Goal: Communication & Community: Answer question/provide support

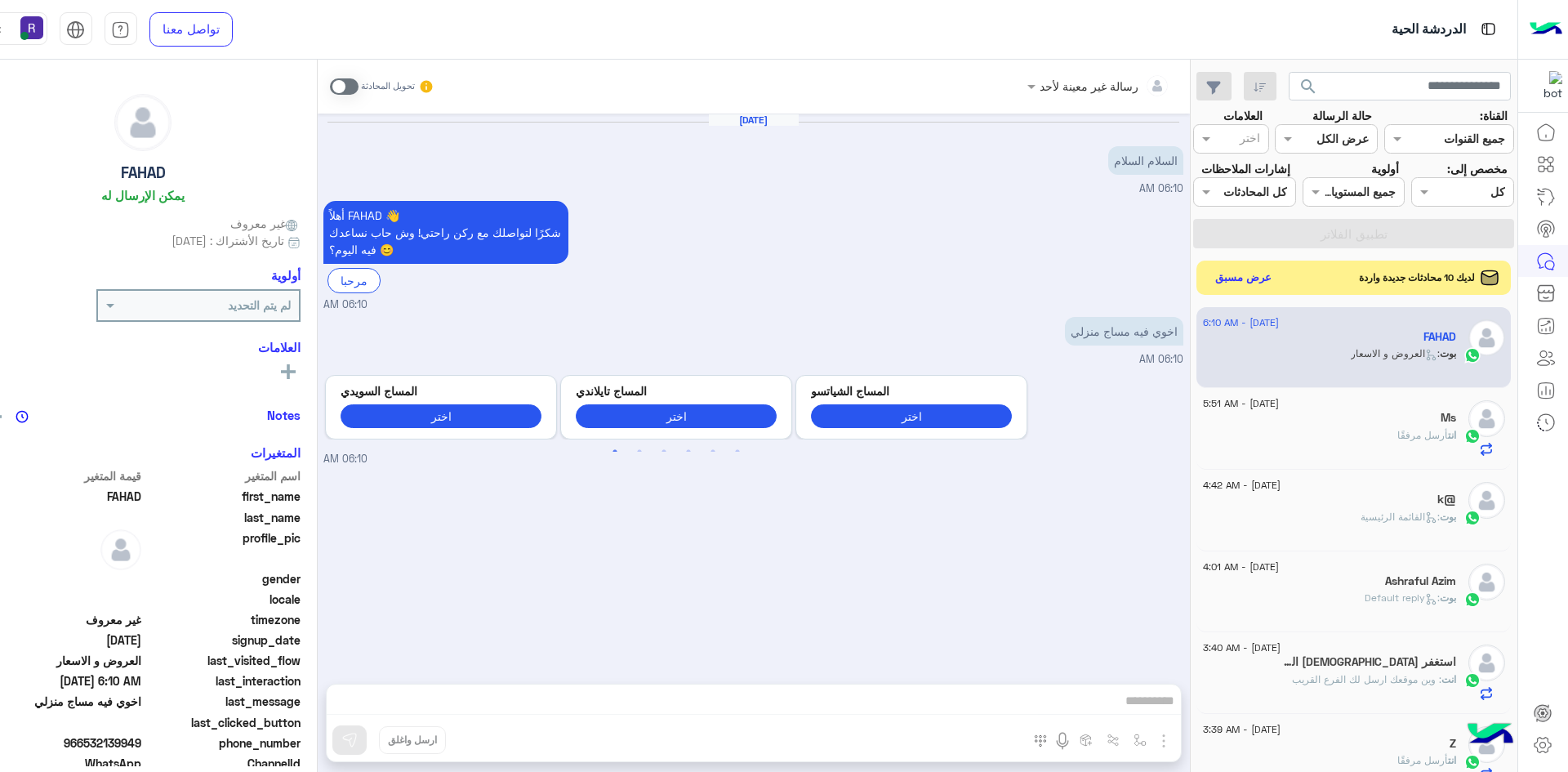
click at [1230, 284] on button "عرض مسبق" at bounding box center [1242, 277] width 69 height 22
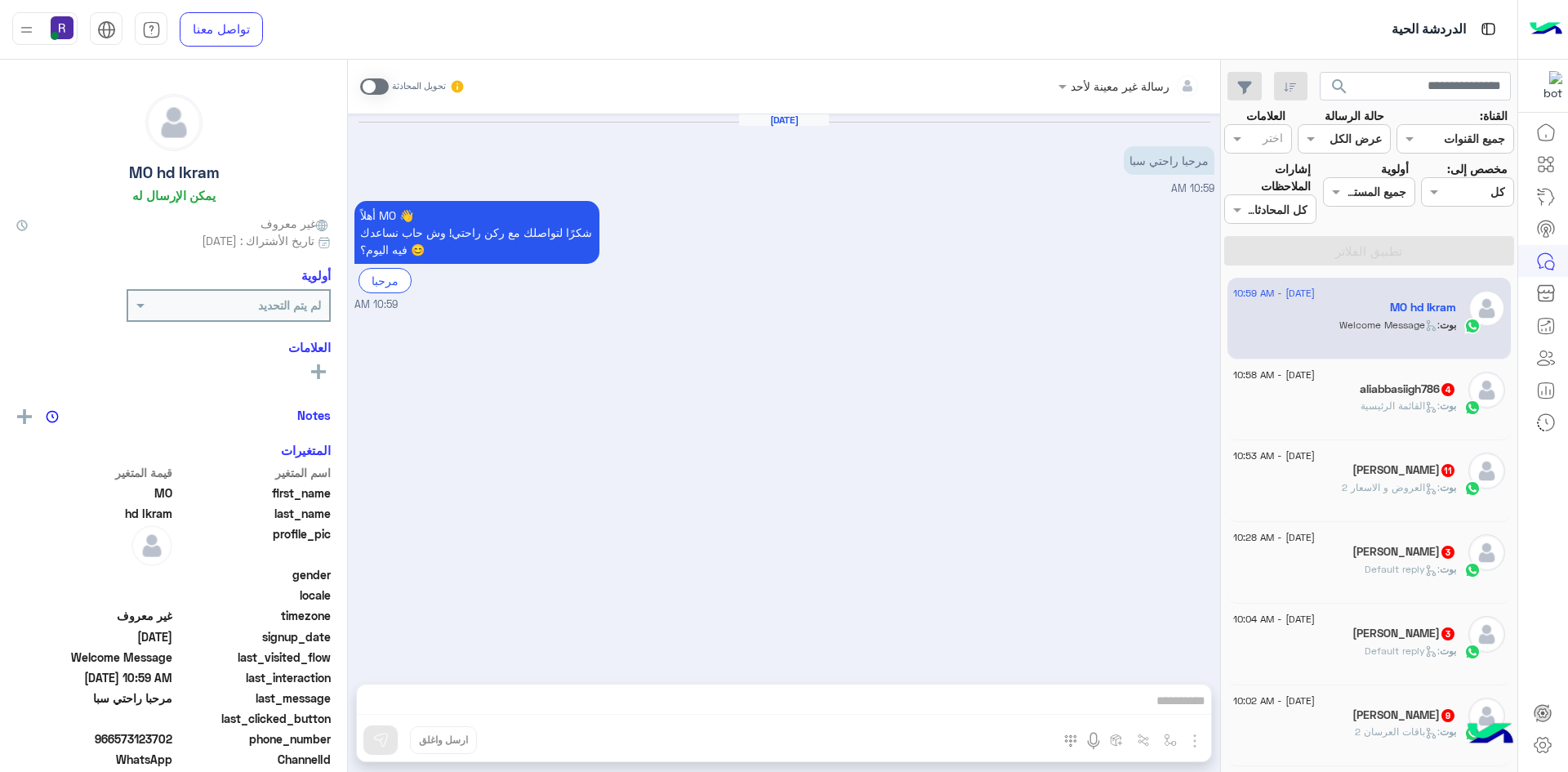
click at [1359, 424] on div "بوت : القائمة الرئيسية" at bounding box center [1343, 412] width 223 height 28
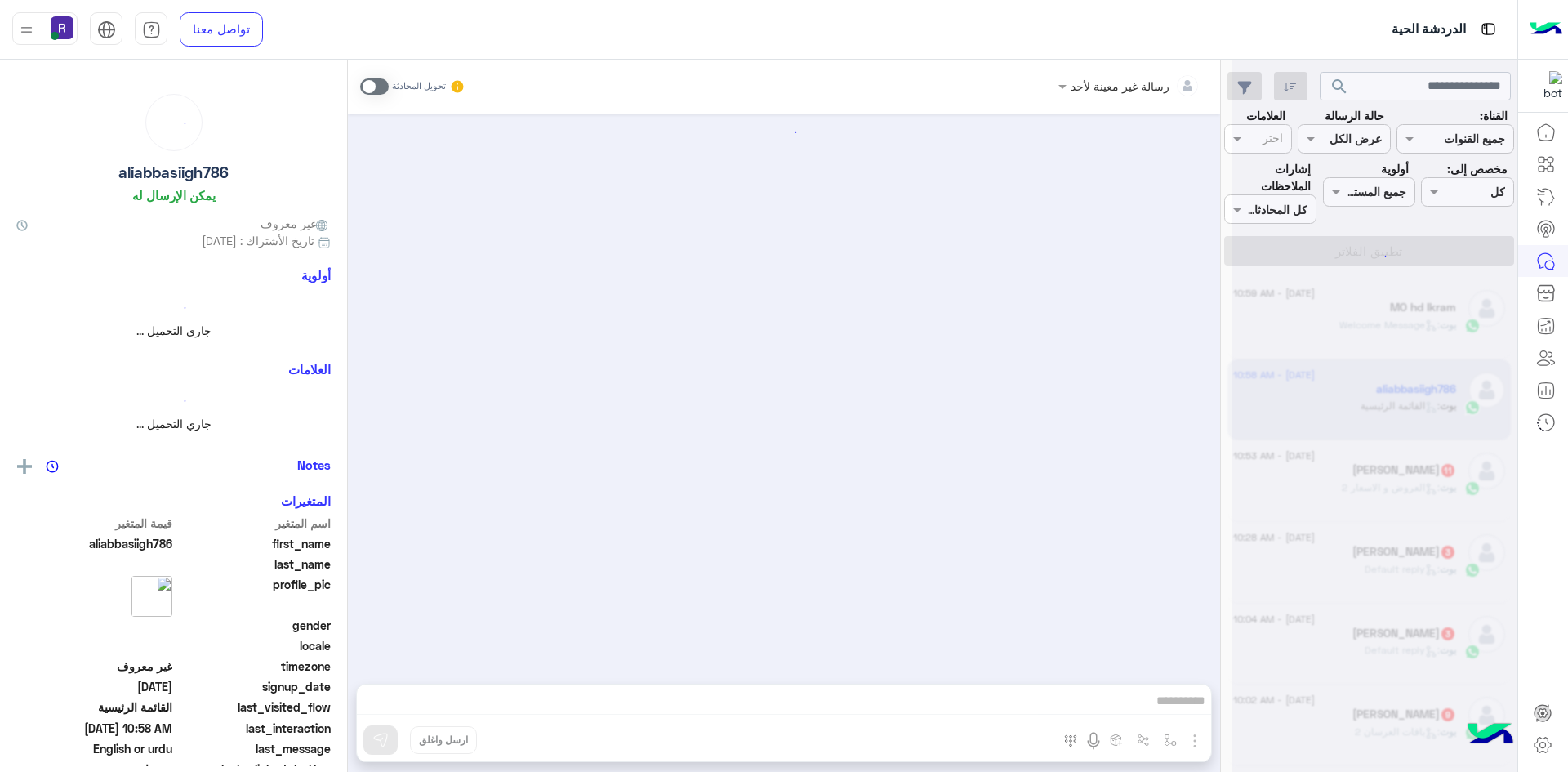
scroll to position [413, 0]
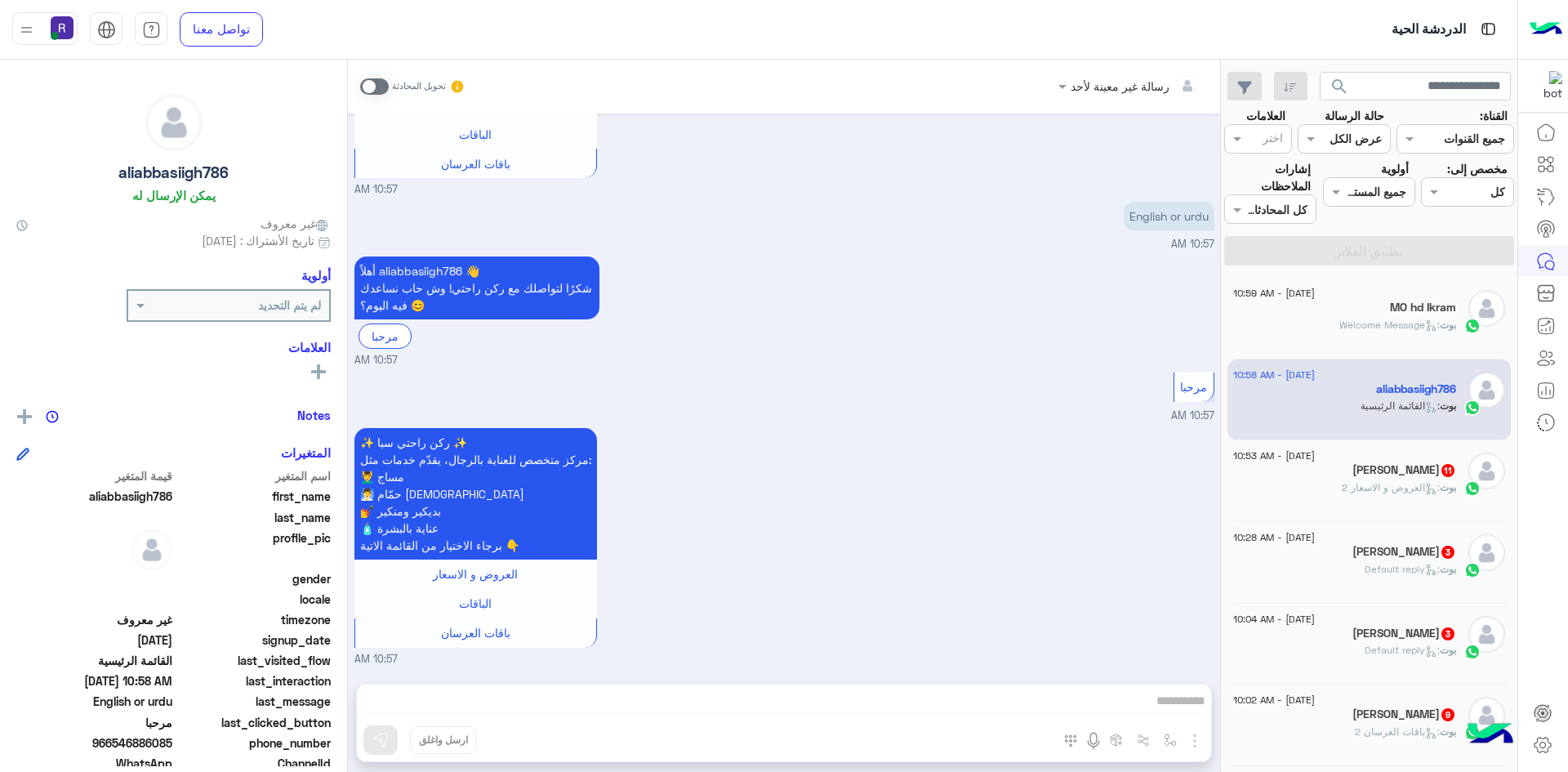
click at [1363, 488] on span ": العروض و الاسعار 2" at bounding box center [1391, 487] width 98 height 12
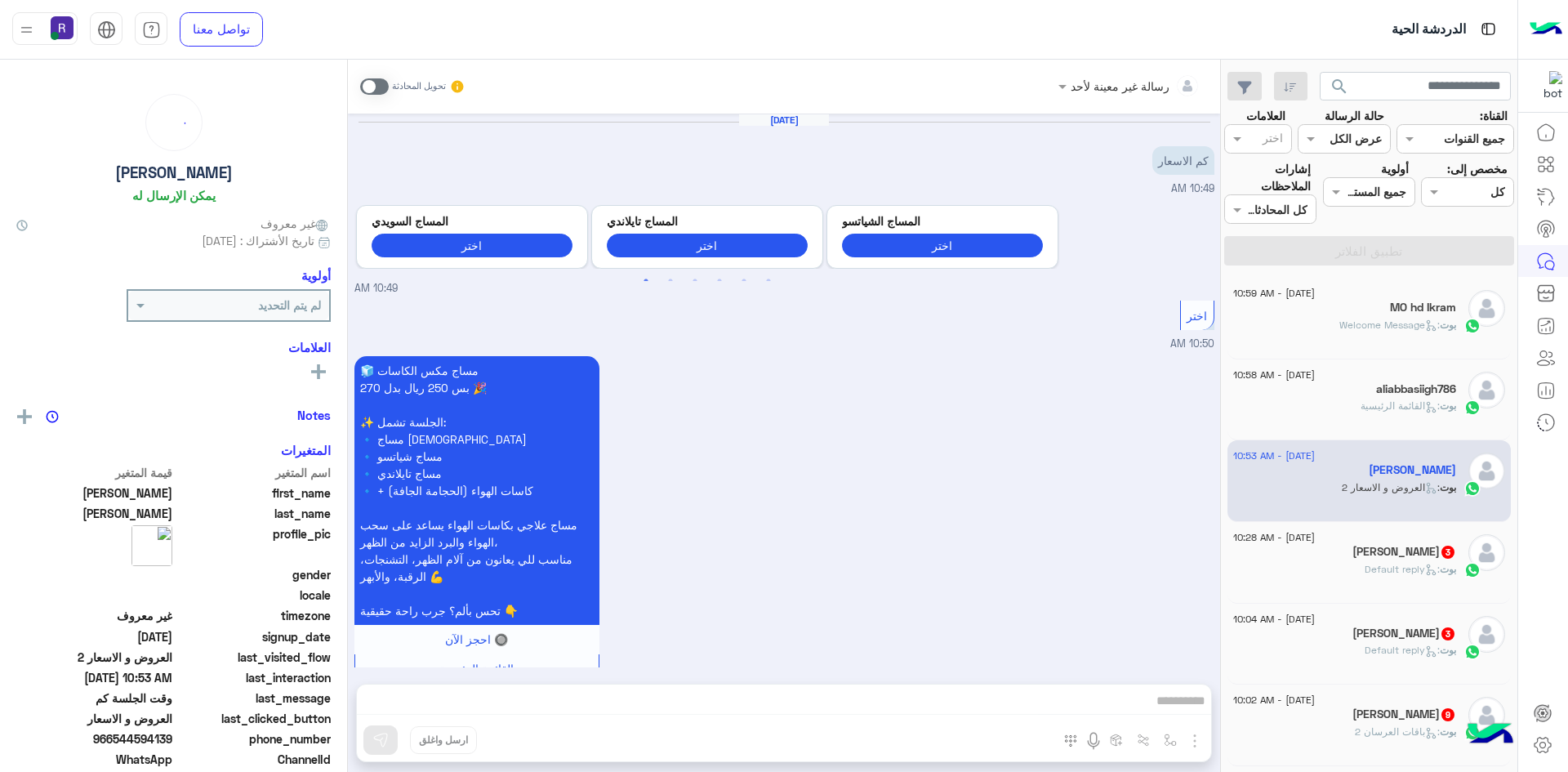
scroll to position [2305, 0]
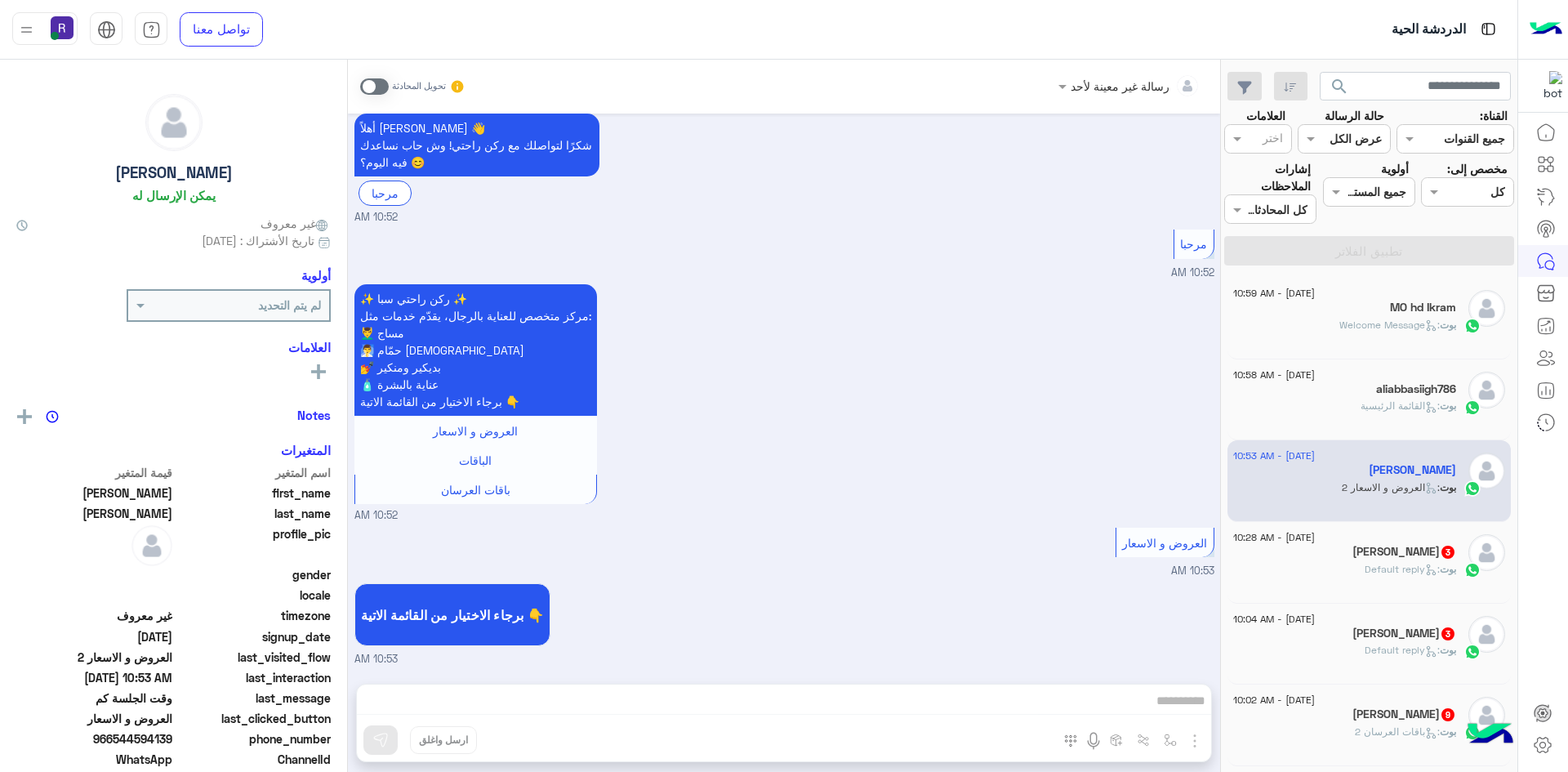
click at [1367, 558] on h5 "AhmeD GamaL 3" at bounding box center [1404, 551] width 104 height 14
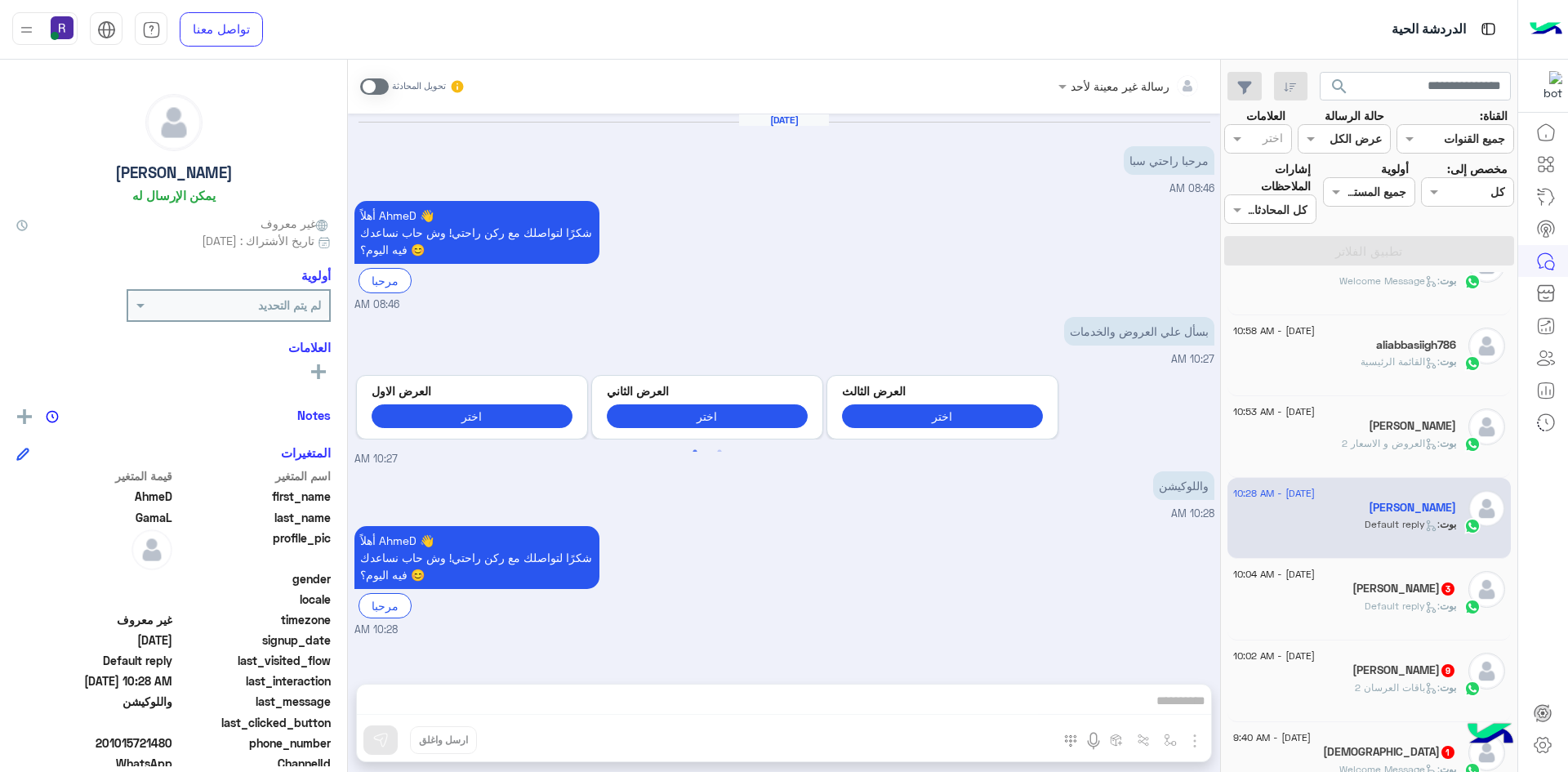
scroll to position [81, 0]
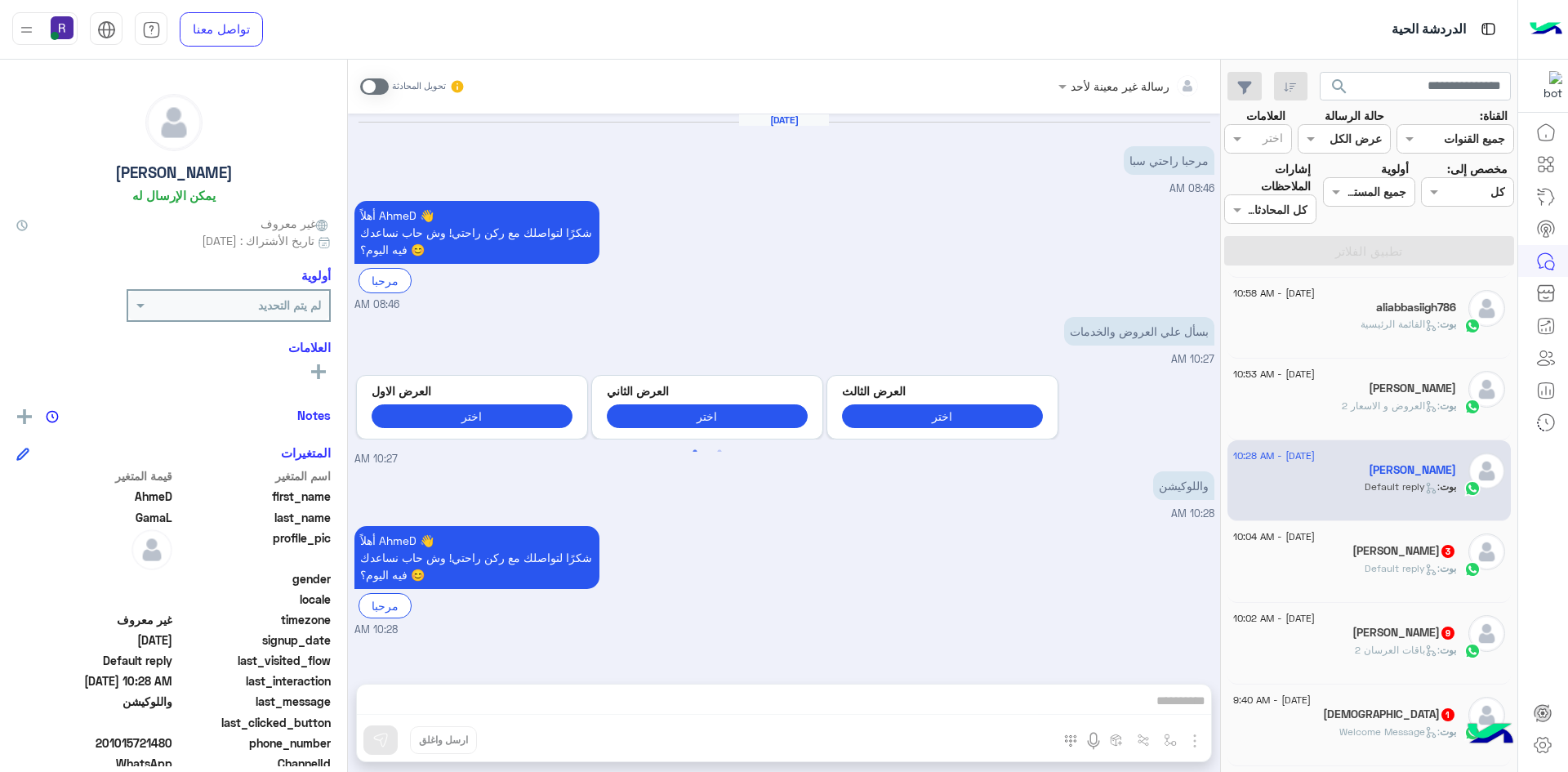
click at [1315, 539] on span "[DATE] - 10:04 AM" at bounding box center [1273, 537] width 81 height 15
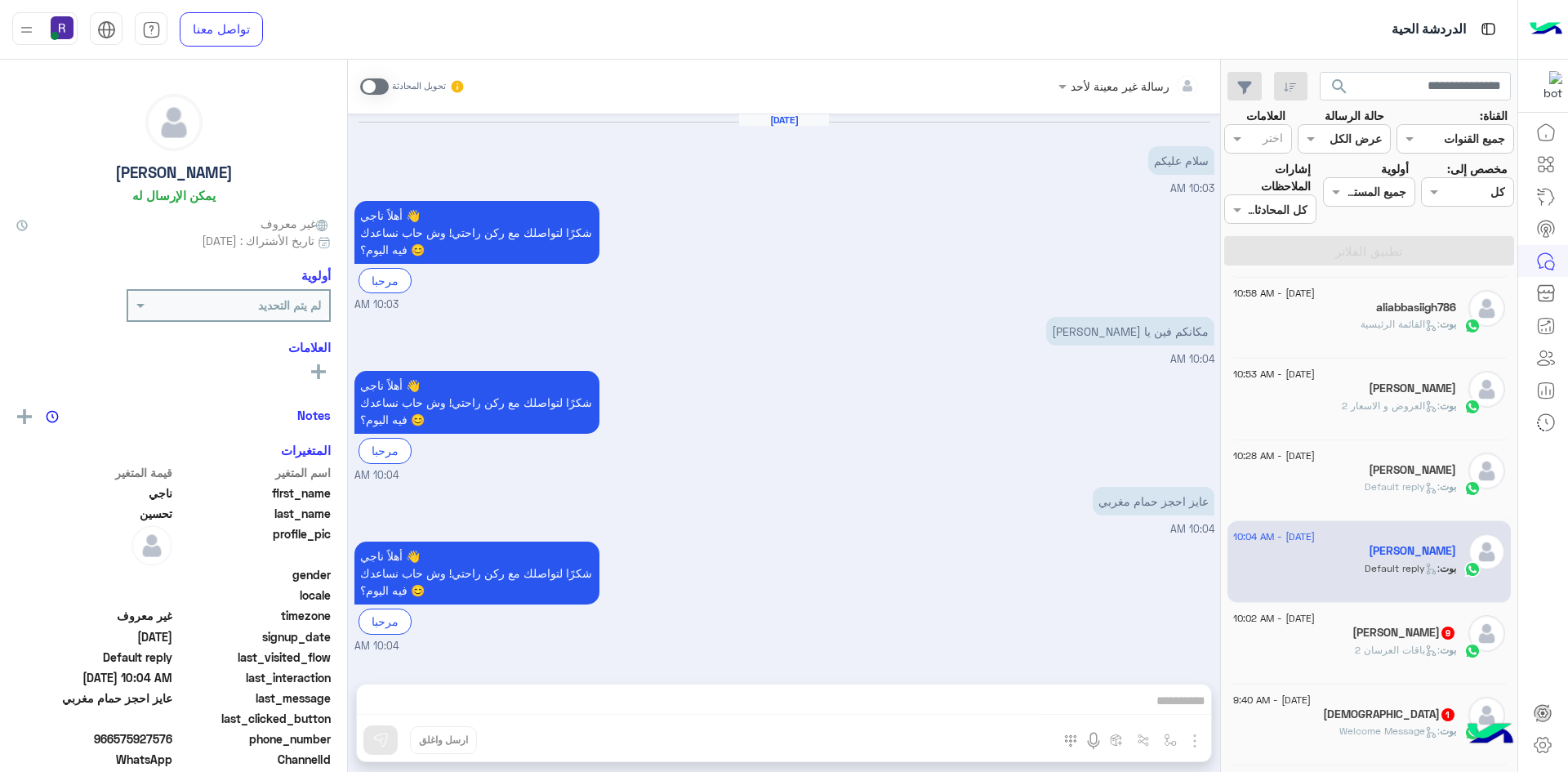
click at [1344, 511] on div "[DATE] - 10:28 AM [PERSON_NAME] : Default reply" at bounding box center [1370, 481] width 284 height 81
click at [1340, 486] on div "[PERSON_NAME] : Default reply" at bounding box center [1343, 493] width 223 height 28
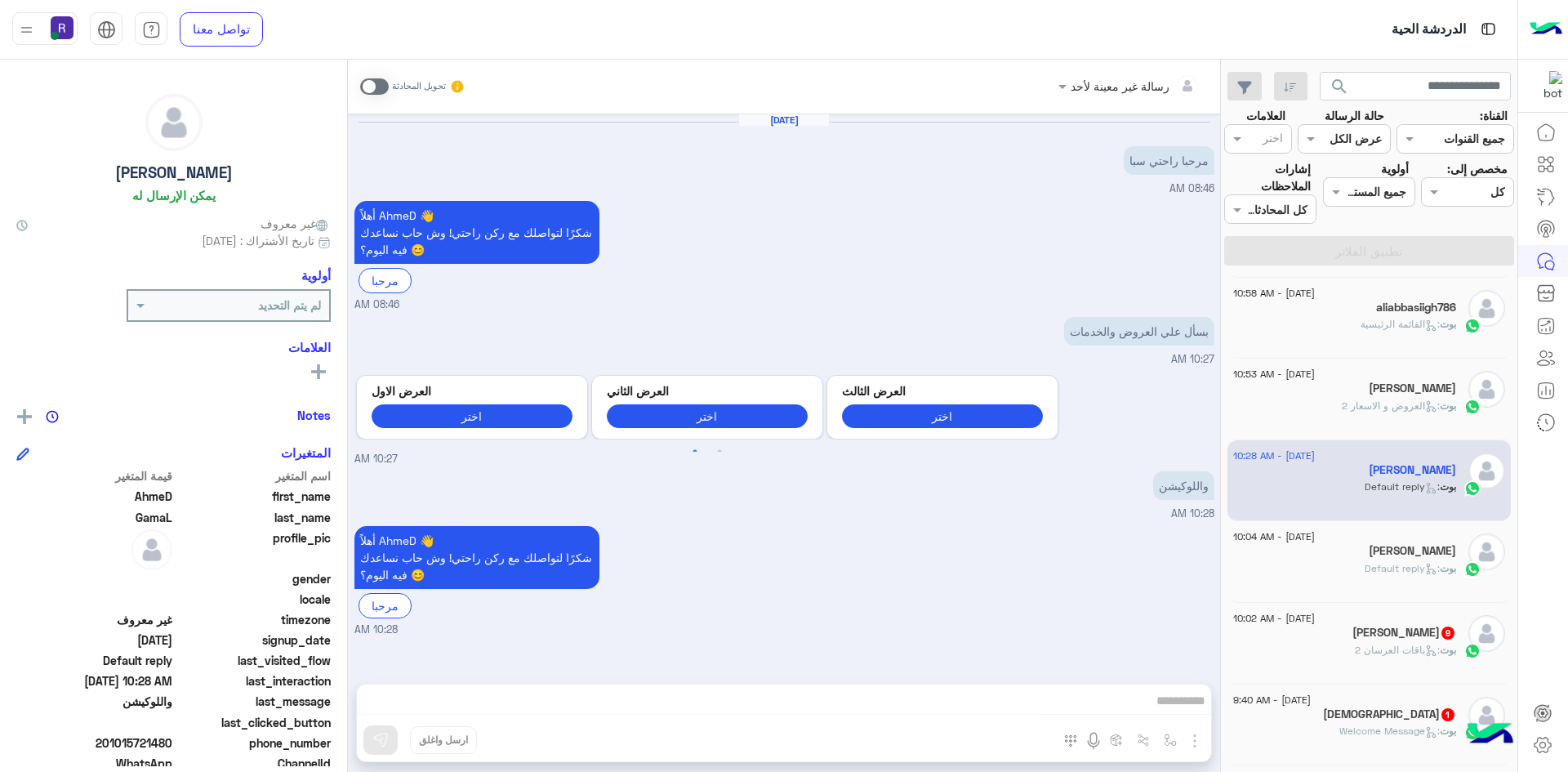
click at [1399, 650] on span ": باقات العرسان 2" at bounding box center [1396, 649] width 85 height 12
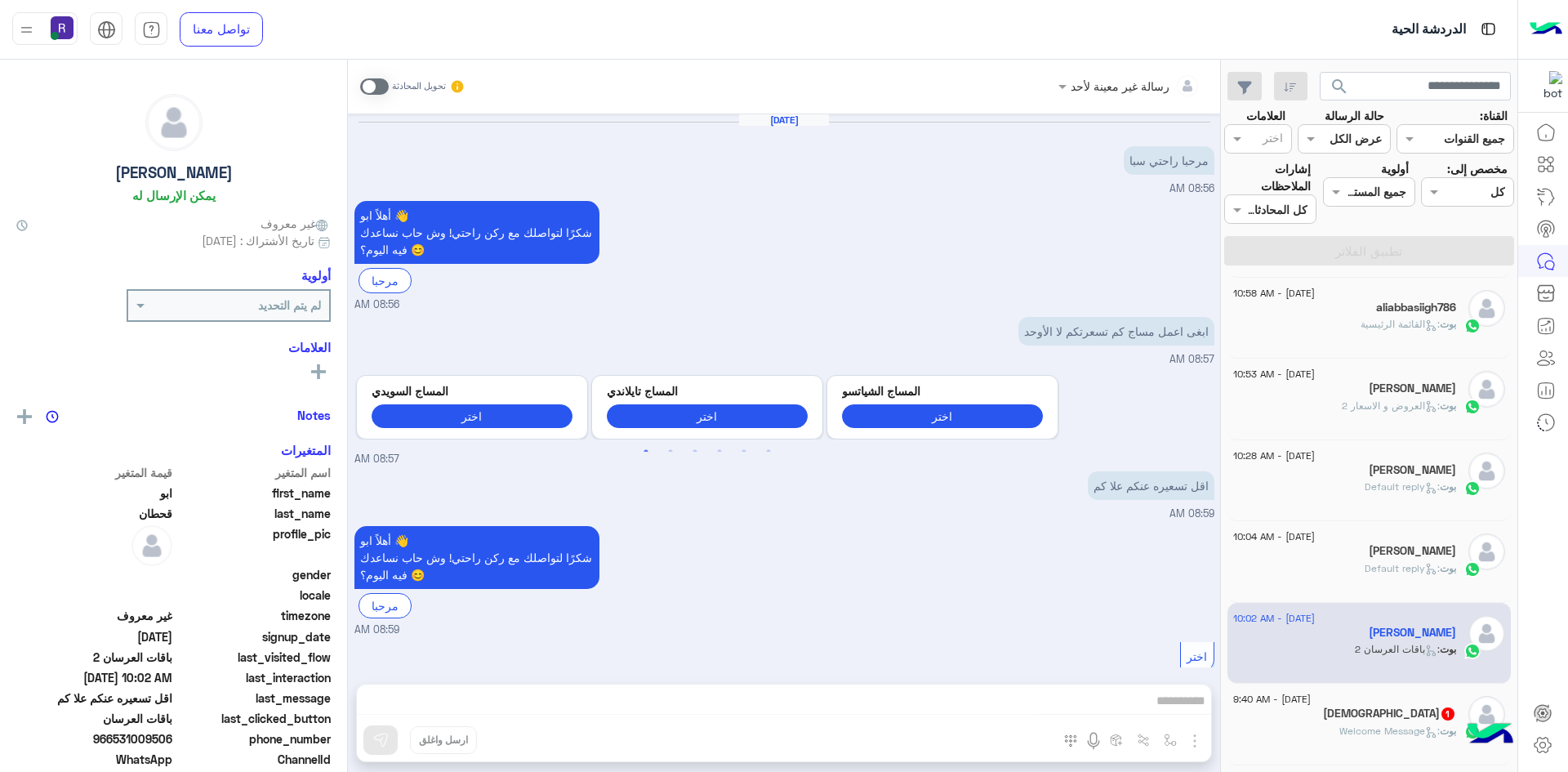
scroll to position [1975, 0]
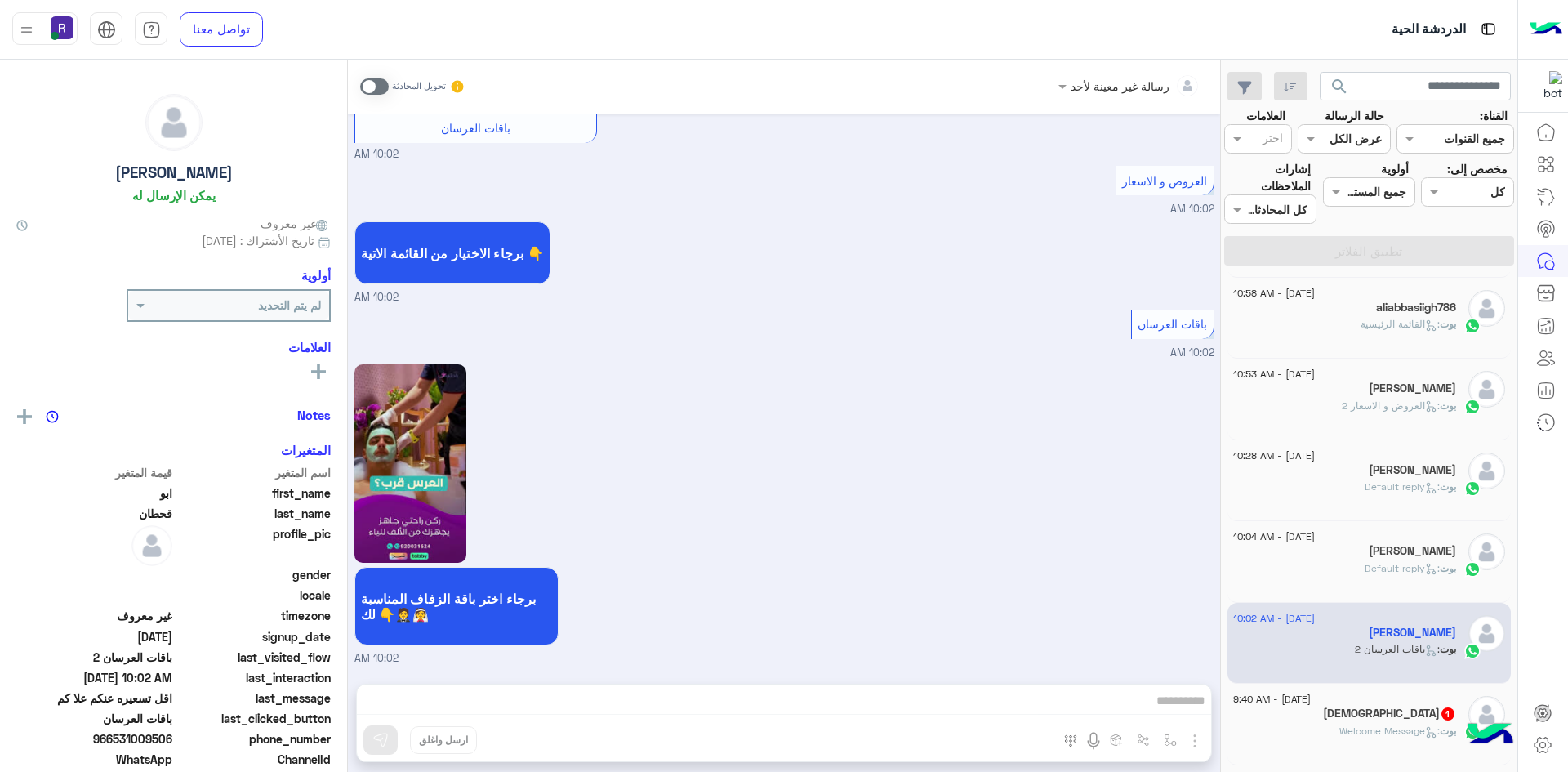
click at [1399, 733] on span ": Welcome Message" at bounding box center [1390, 731] width 100 height 12
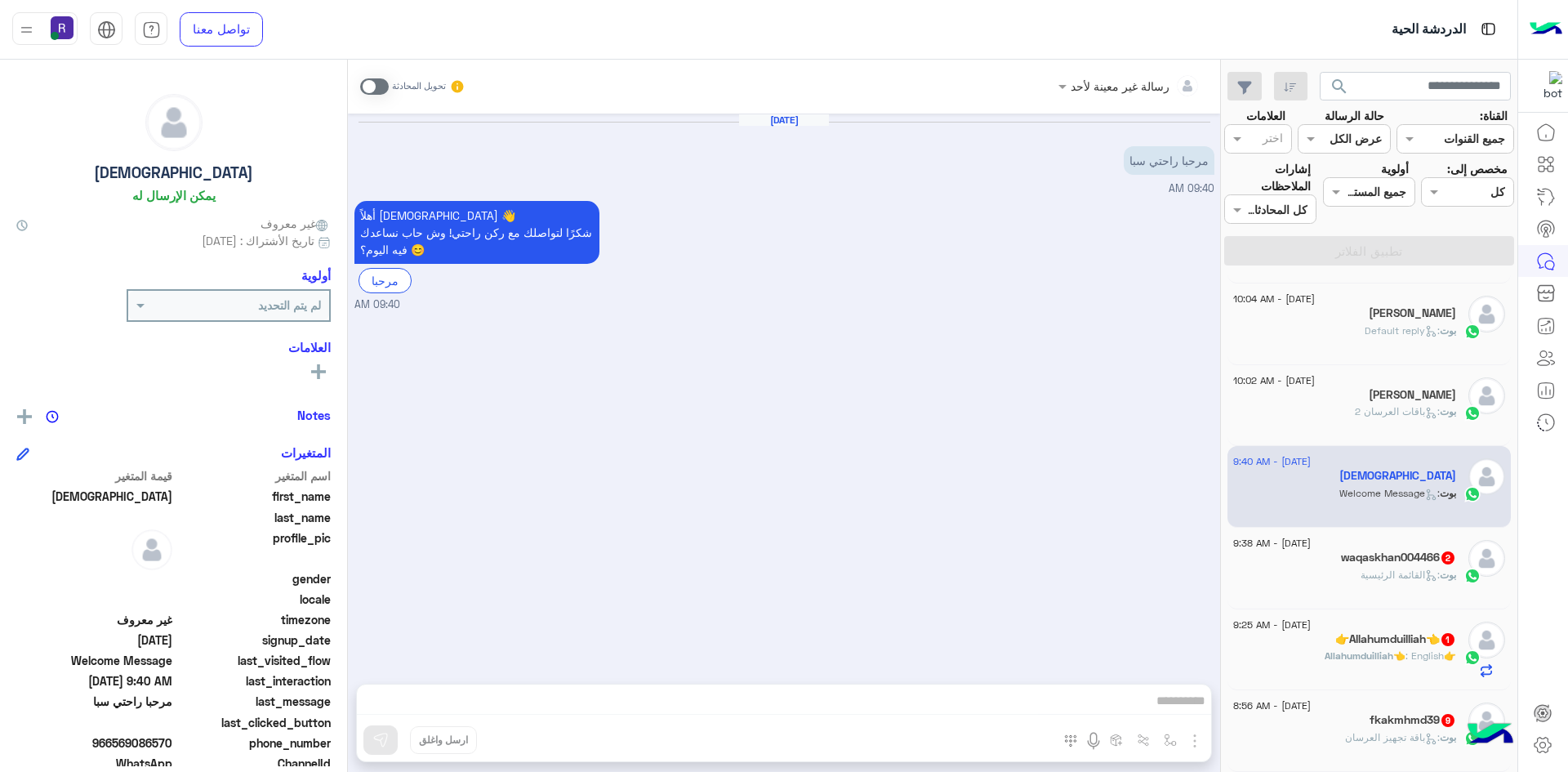
scroll to position [327, 0]
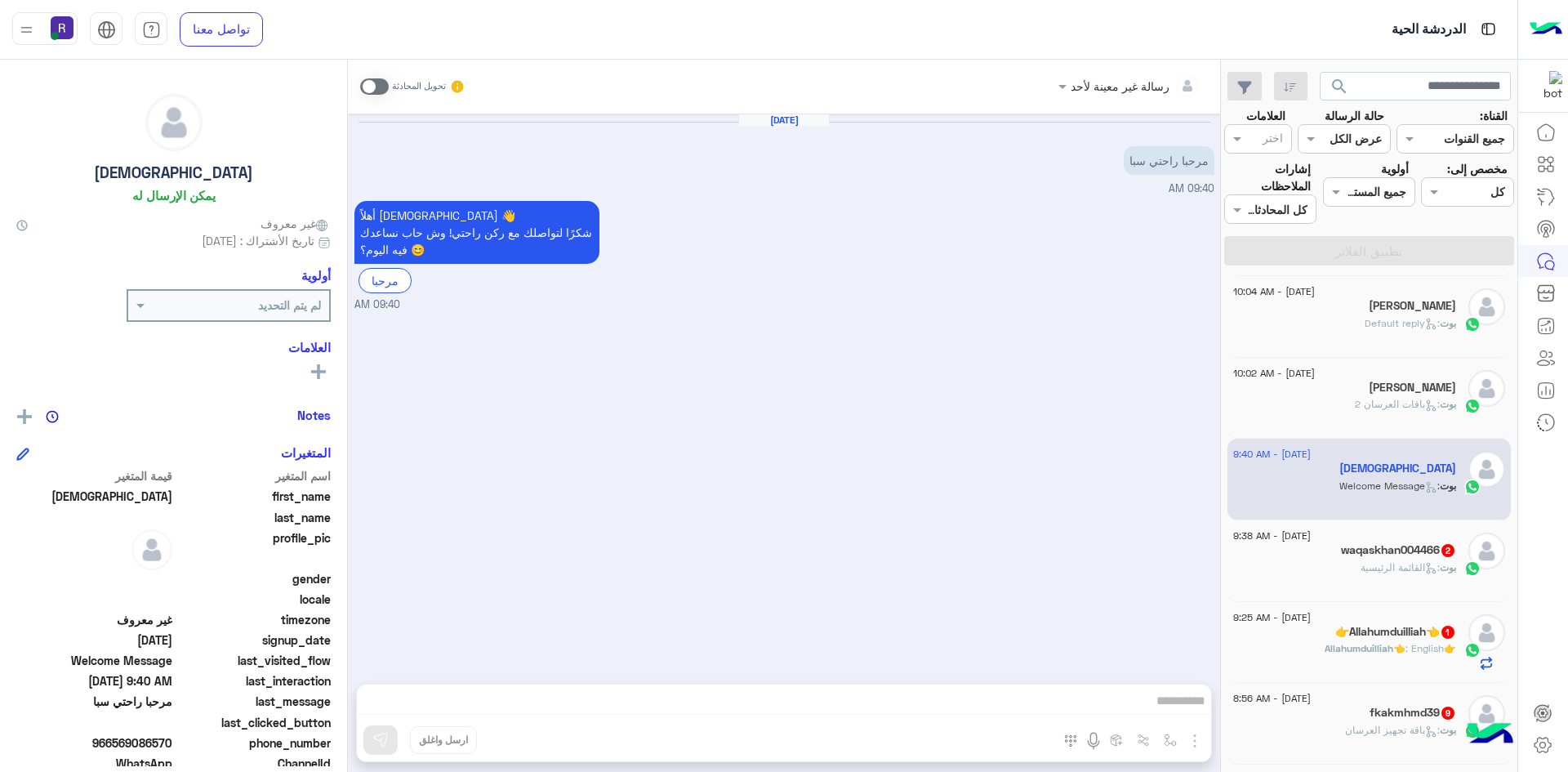
click at [1373, 561] on span "بوت : القائمة الرئيسية" at bounding box center [1407, 567] width 95 height 12
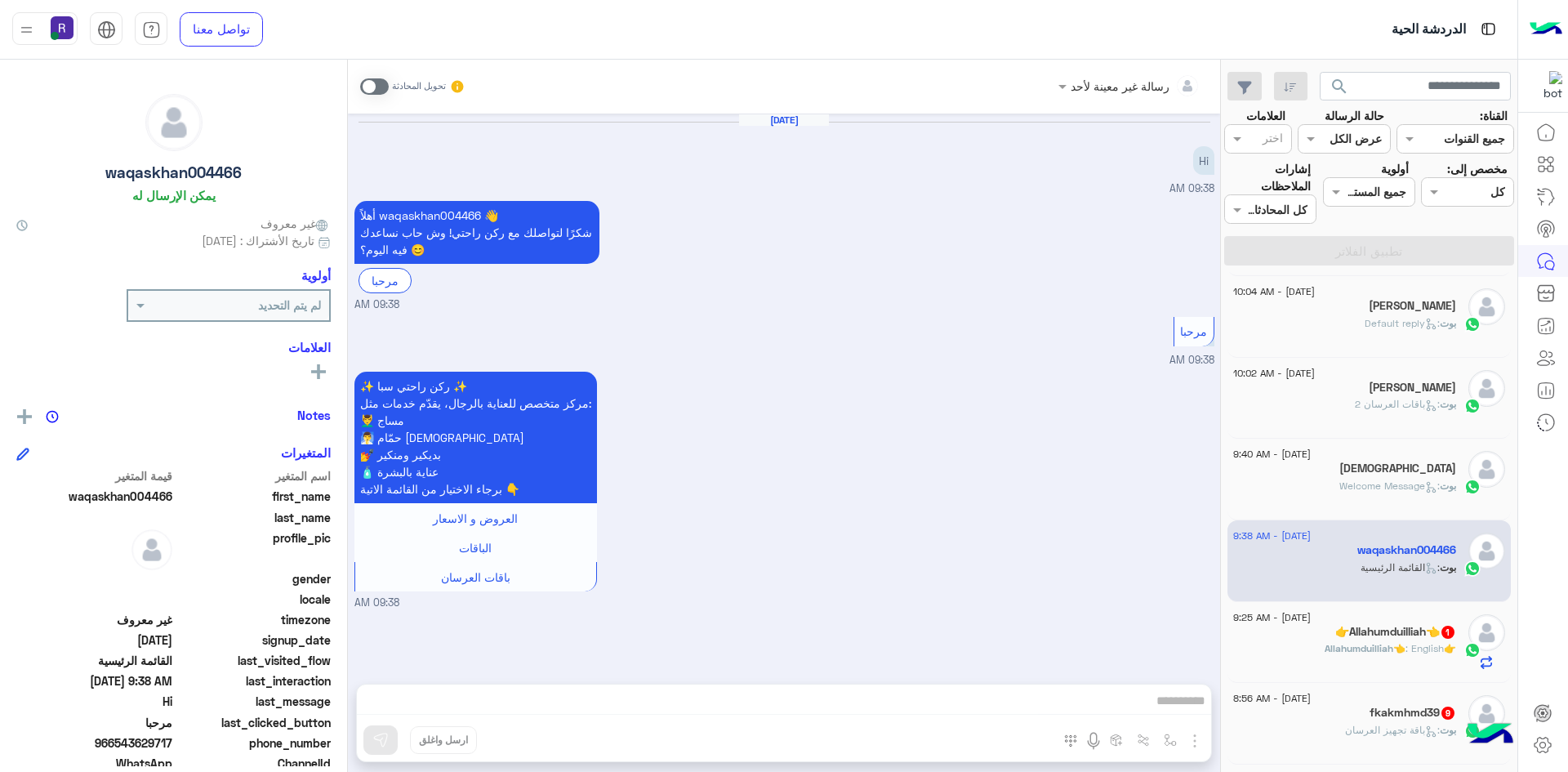
click at [1384, 647] on span "👉Allahumduilliah👈" at bounding box center [1391, 648] width 131 height 12
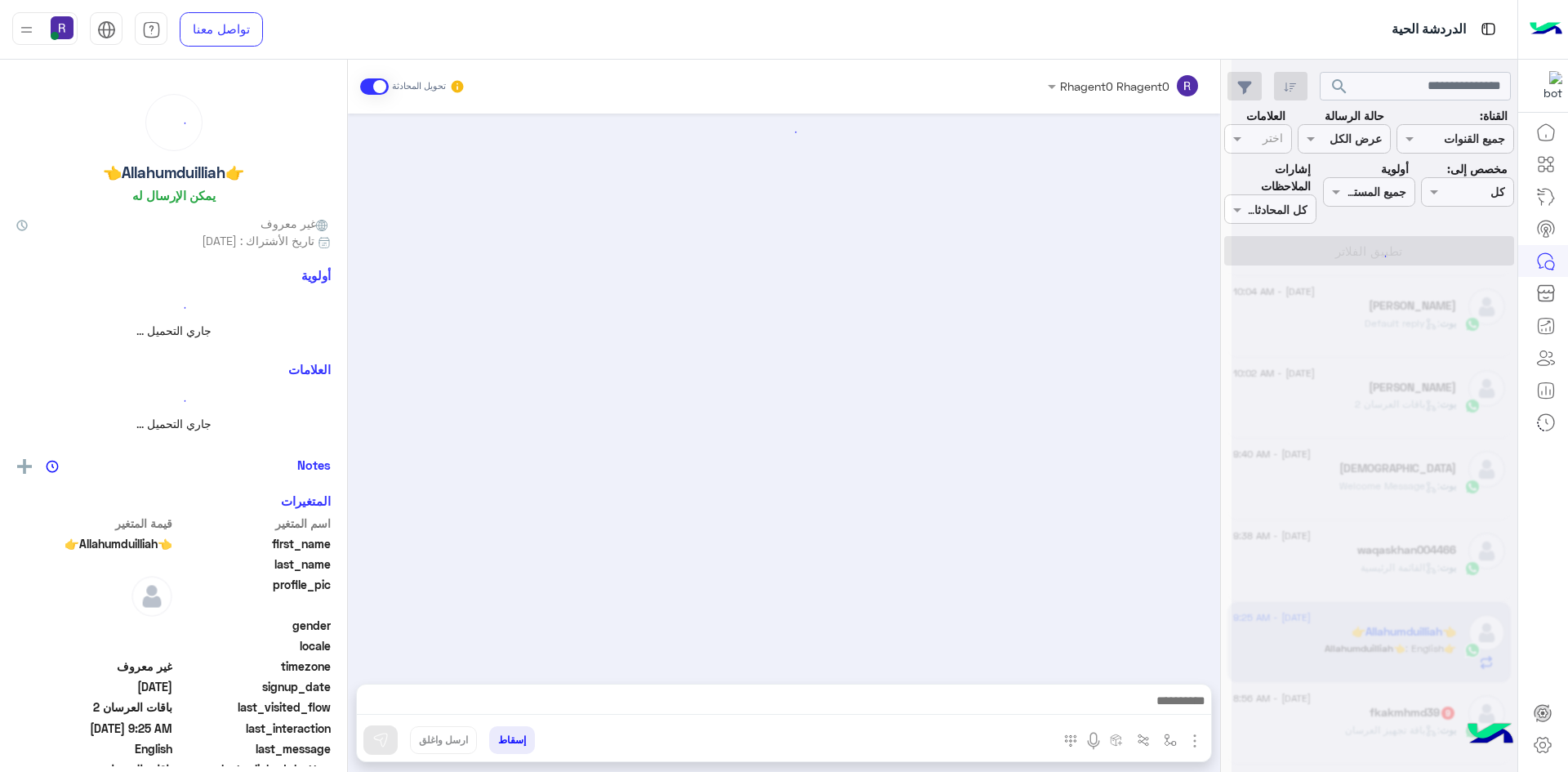
scroll to position [500, 0]
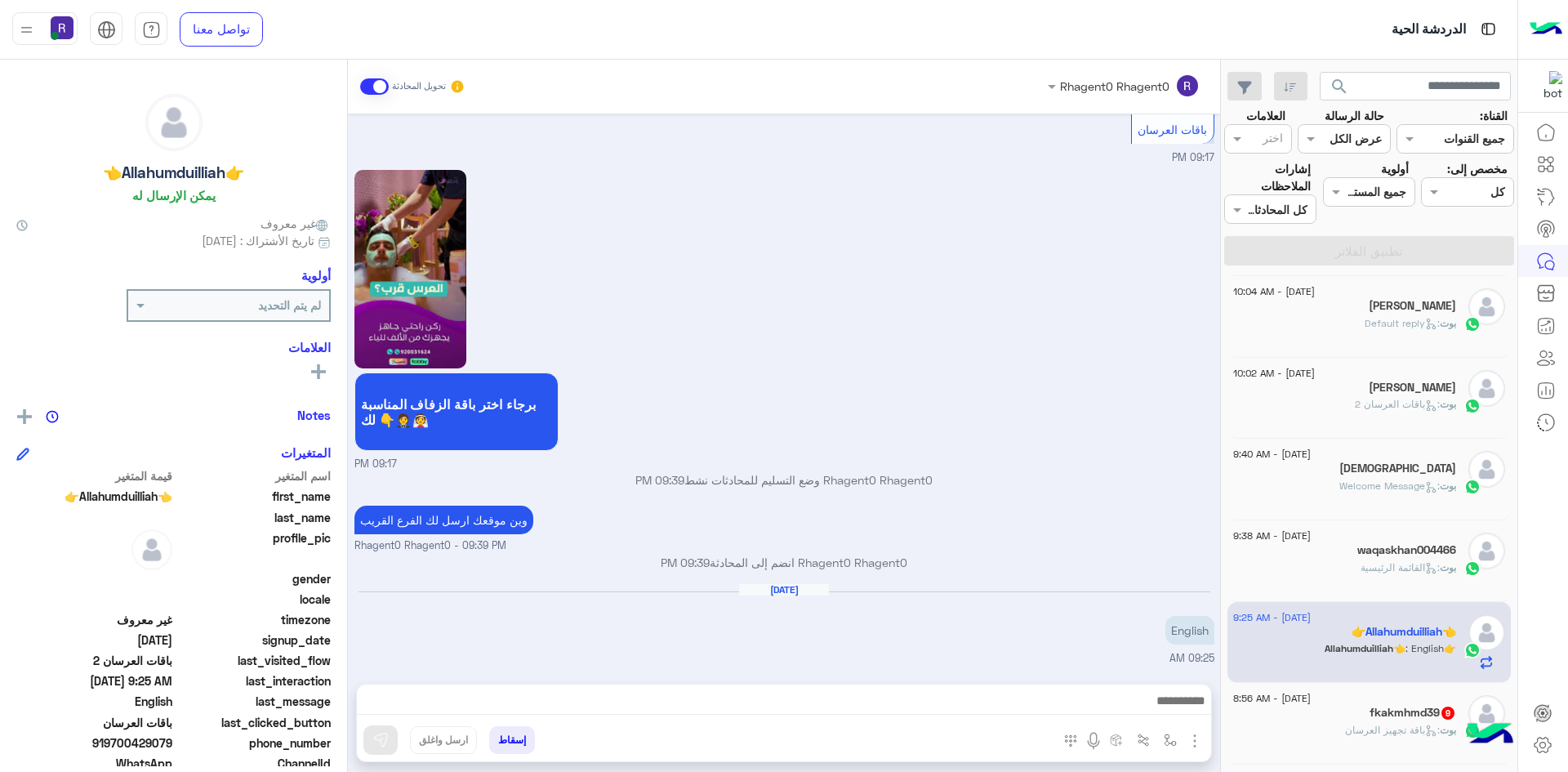
click at [1387, 707] on h5 "fkakmhmd39 9" at bounding box center [1412, 712] width 86 height 14
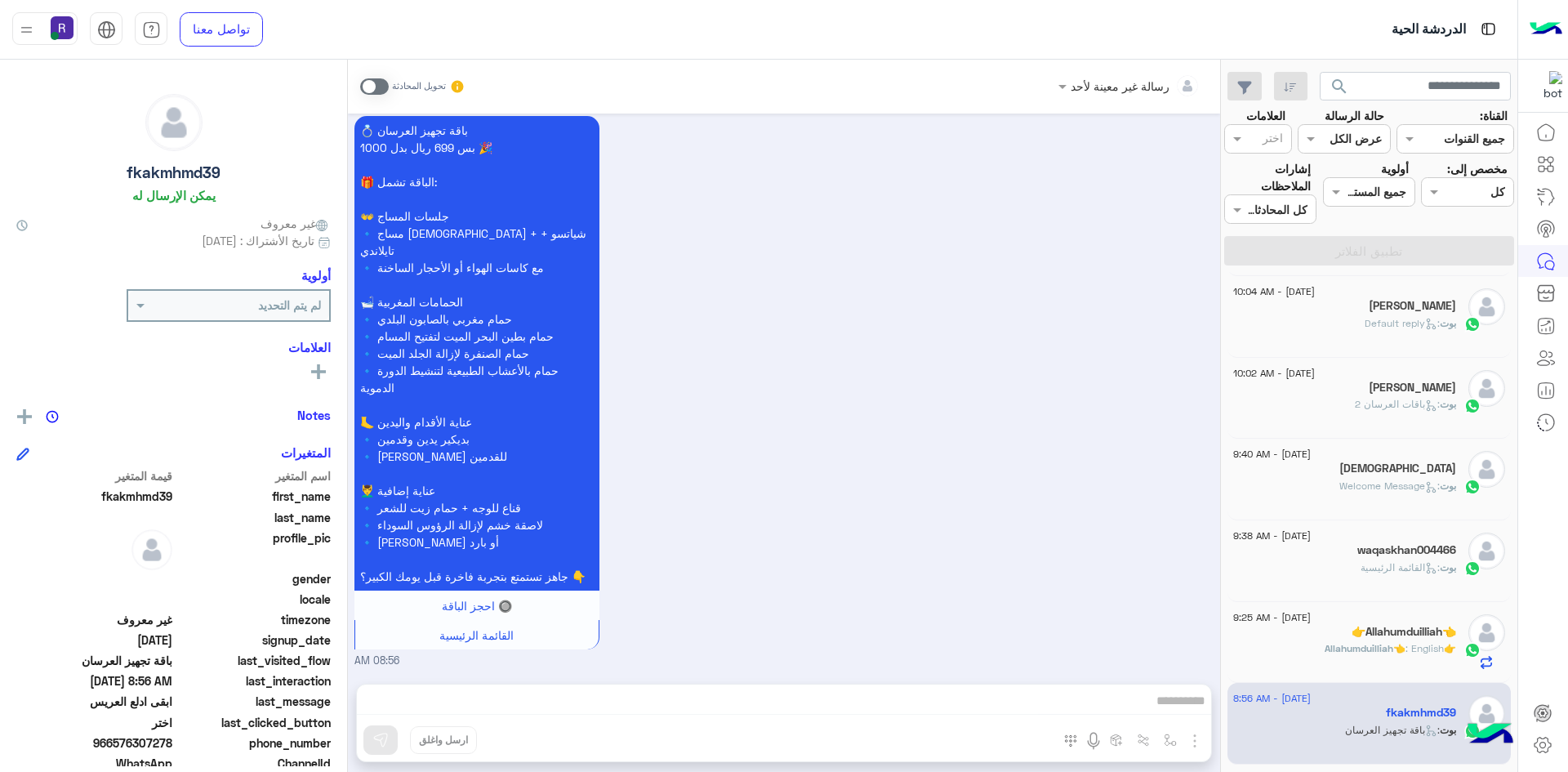
scroll to position [572, 0]
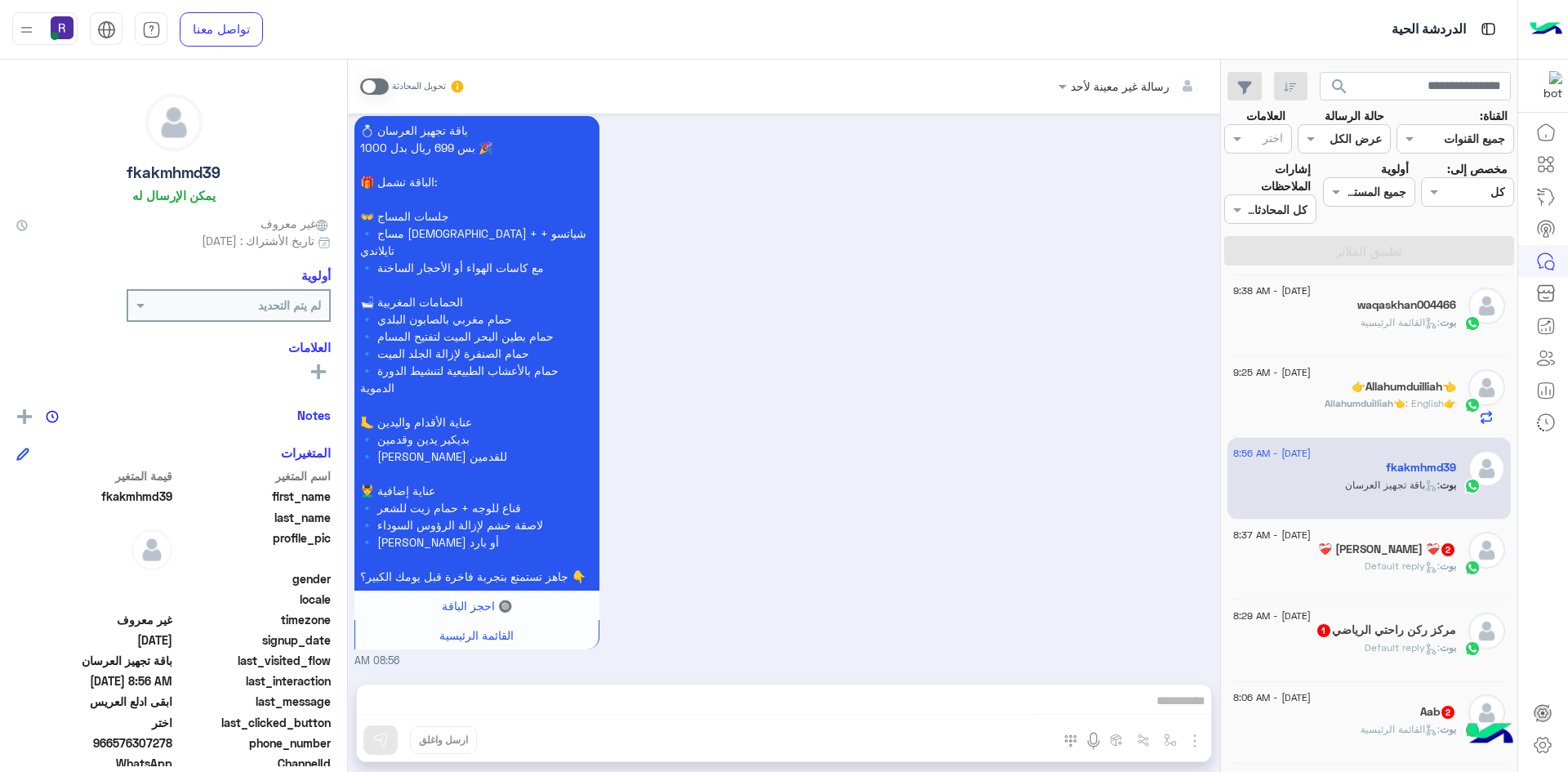
click at [1352, 549] on h5 "❤️‍🩹 [PERSON_NAME] ❤️‍🩹 2" at bounding box center [1387, 549] width 138 height 14
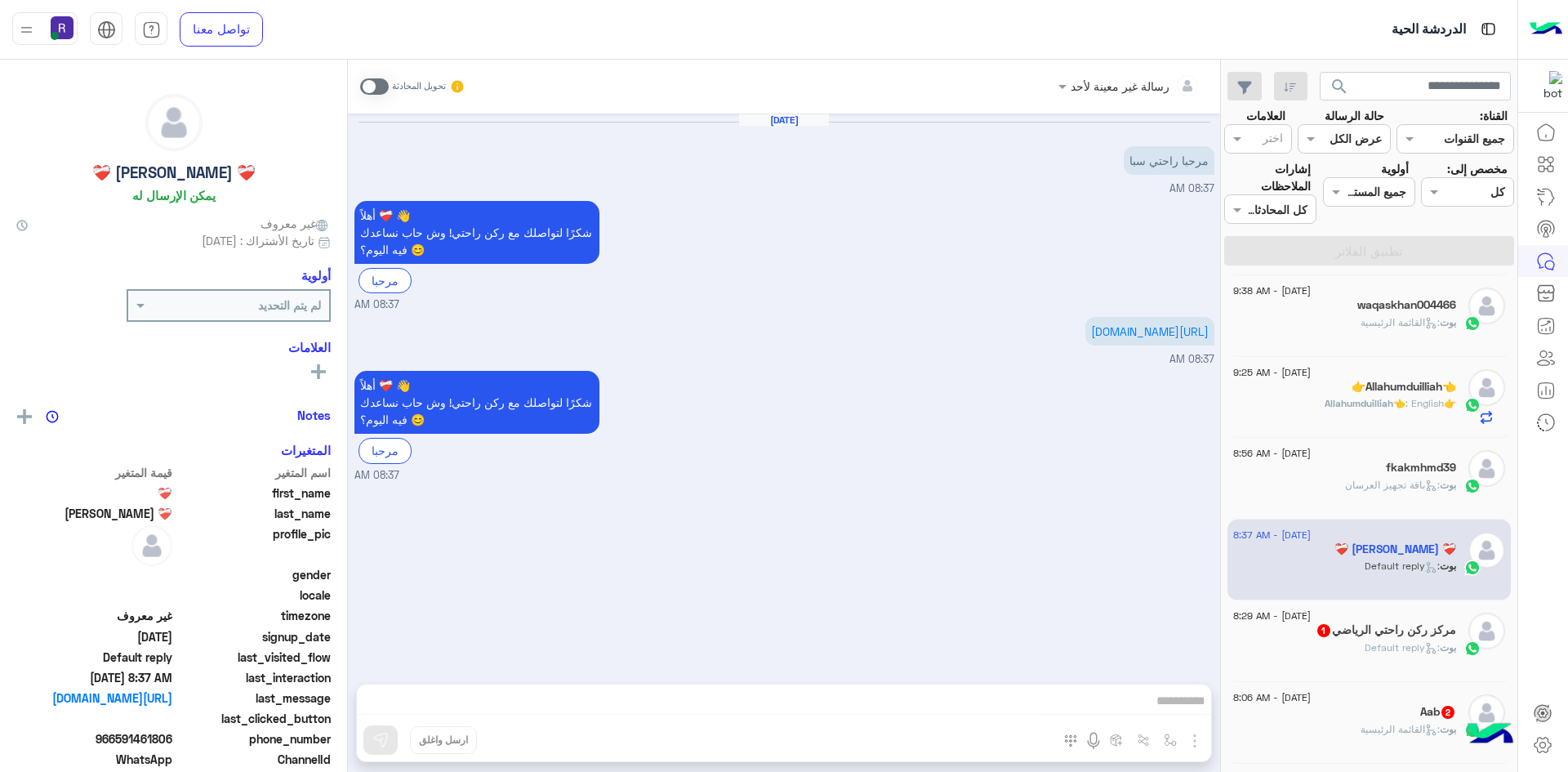
click at [1353, 643] on div "[PERSON_NAME] : Default reply" at bounding box center [1343, 654] width 223 height 28
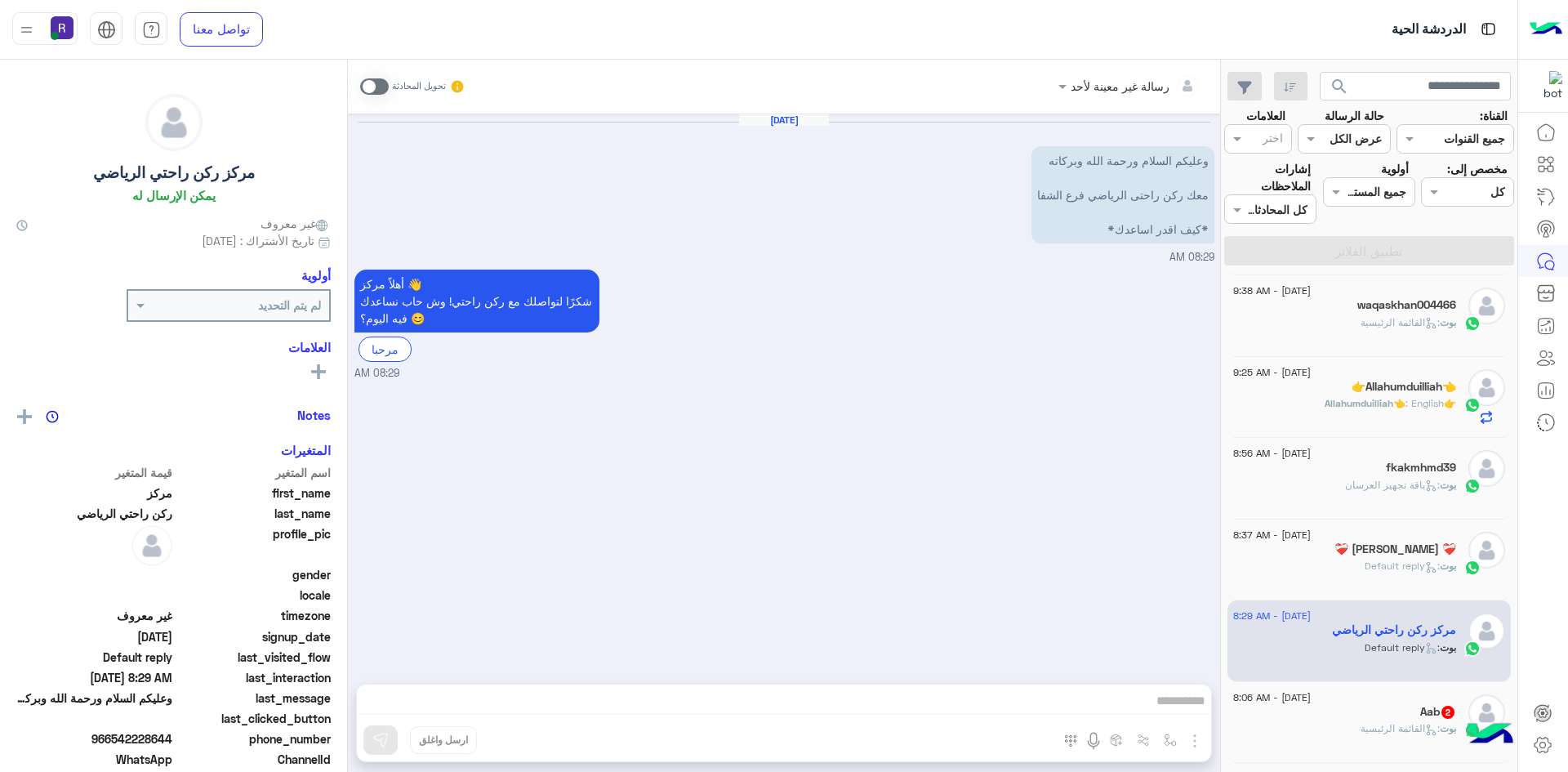
click at [1382, 740] on div "بوت : القائمة الرئيسية" at bounding box center [1343, 735] width 223 height 28
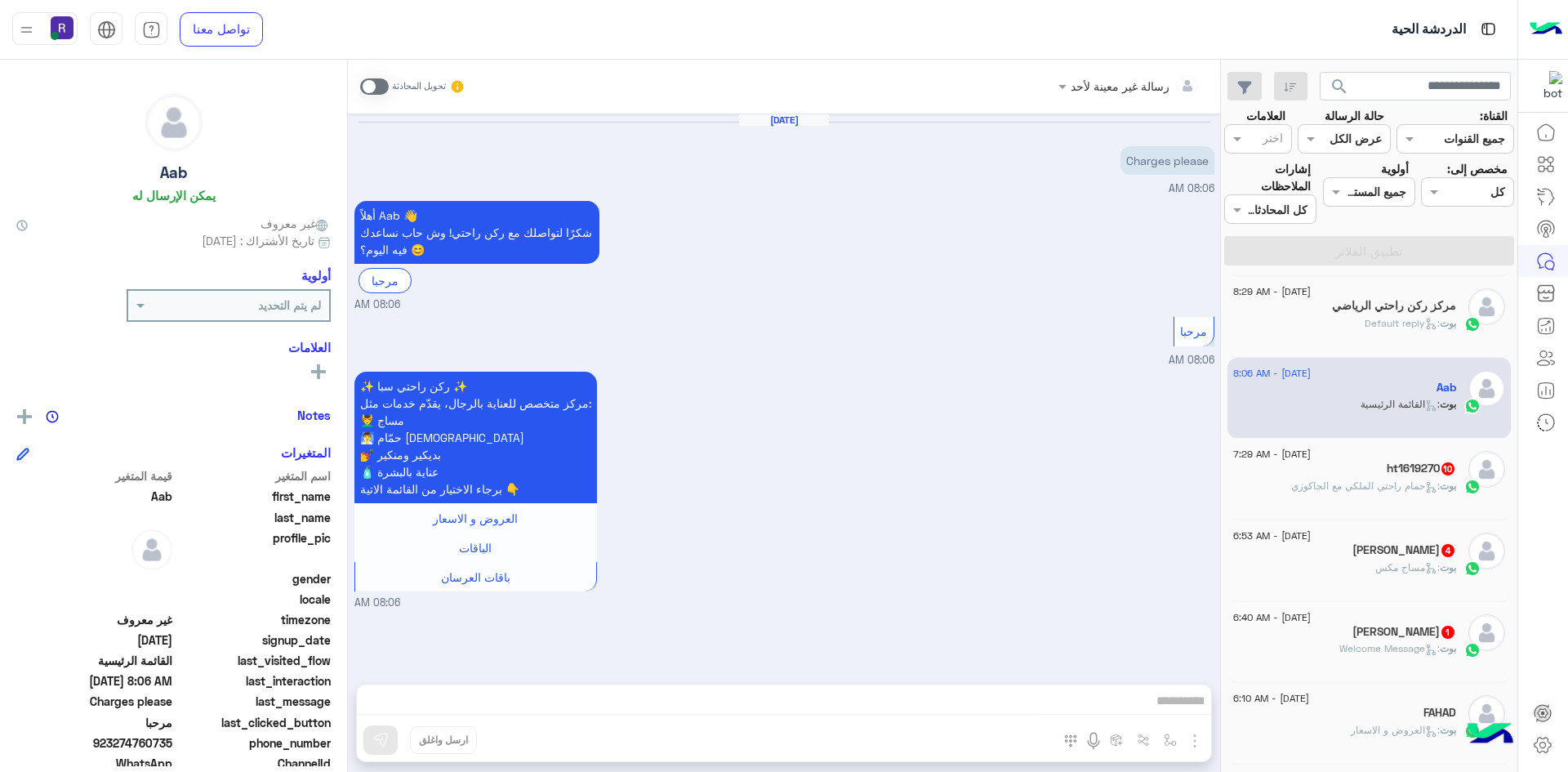
scroll to position [899, 0]
click at [1355, 462] on div "ht1619270 10" at bounding box center [1343, 467] width 223 height 17
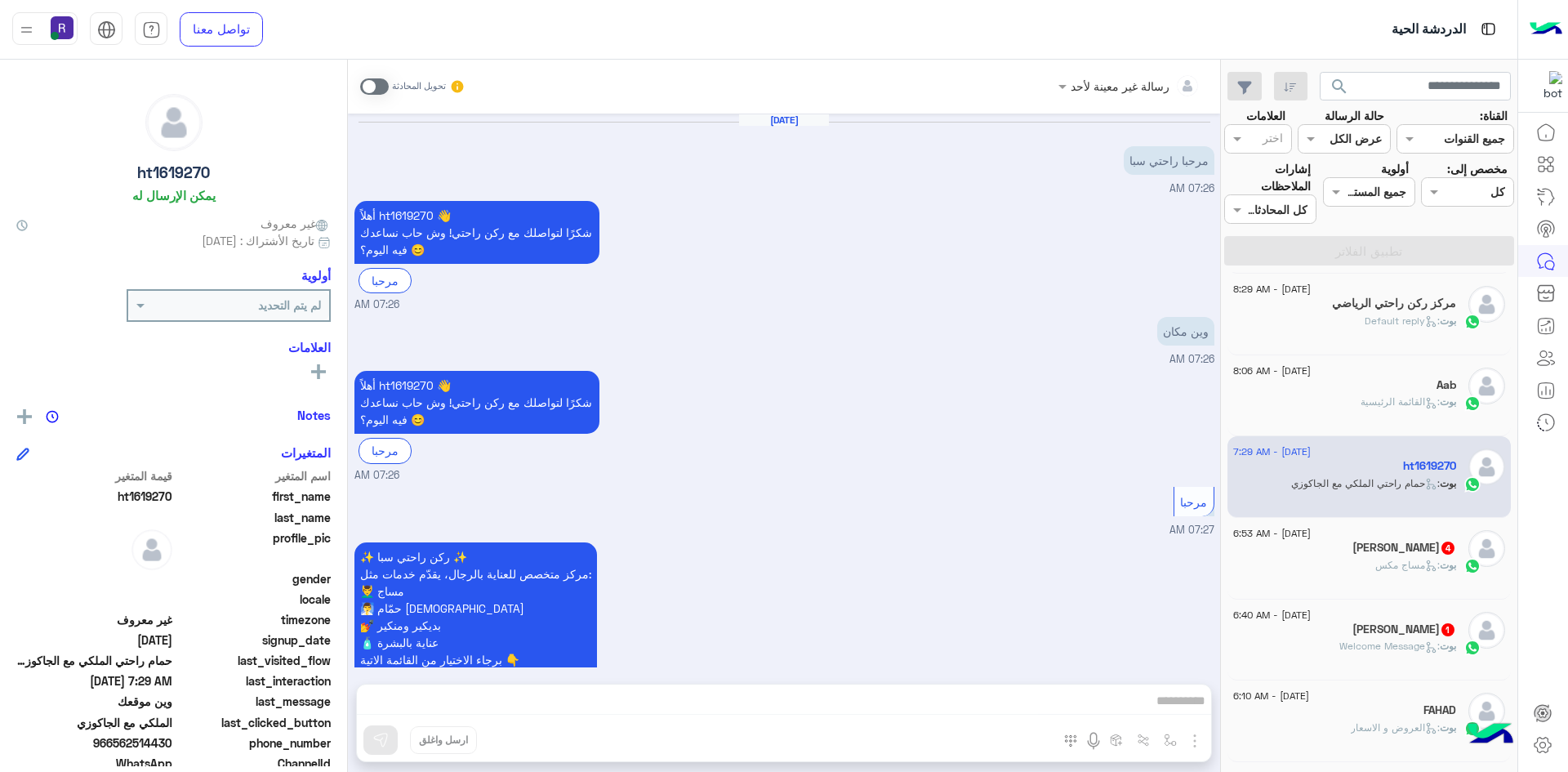
scroll to position [2234, 0]
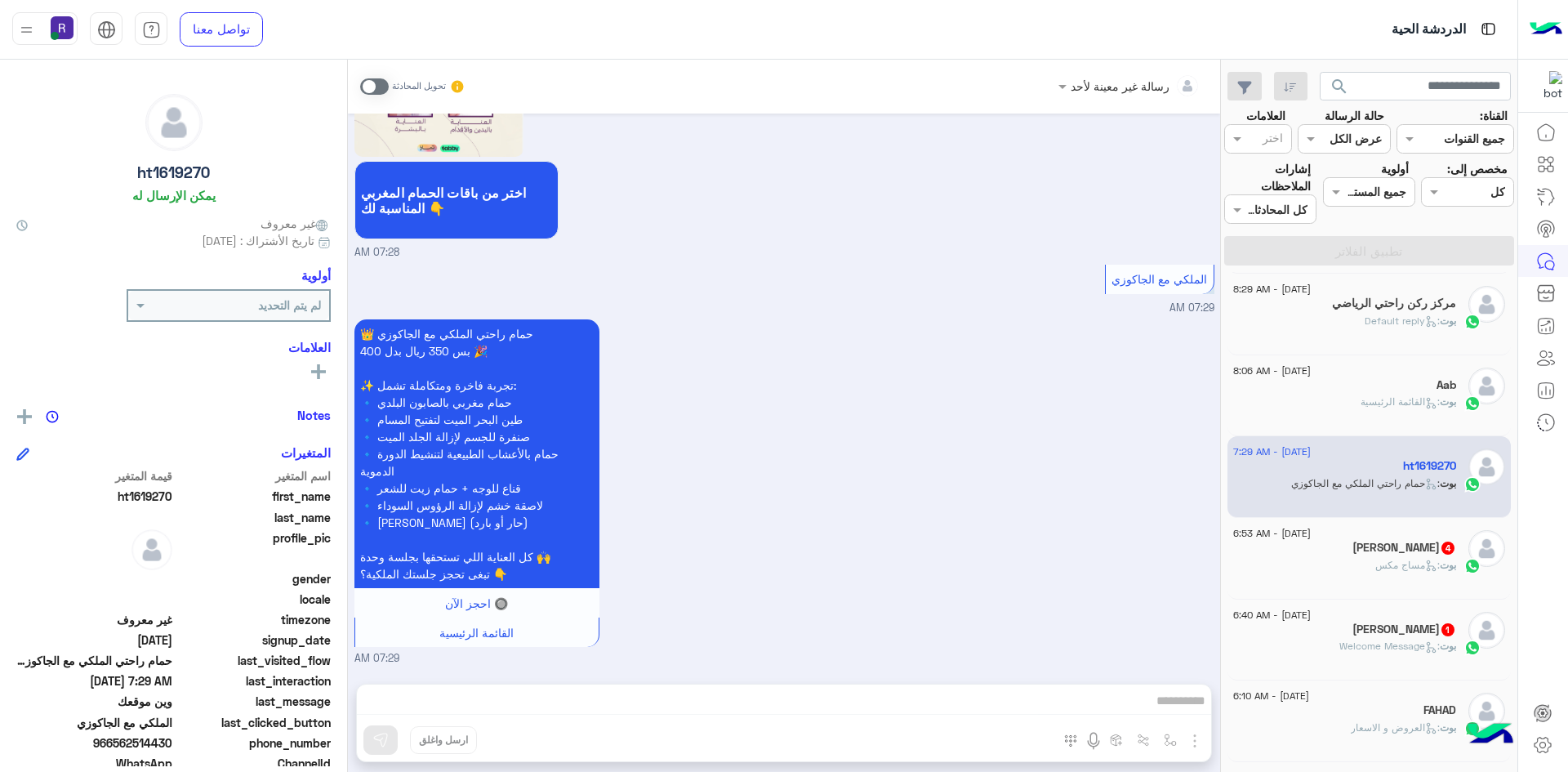
click at [1368, 544] on div "[PERSON_NAME] 4" at bounding box center [1343, 548] width 223 height 17
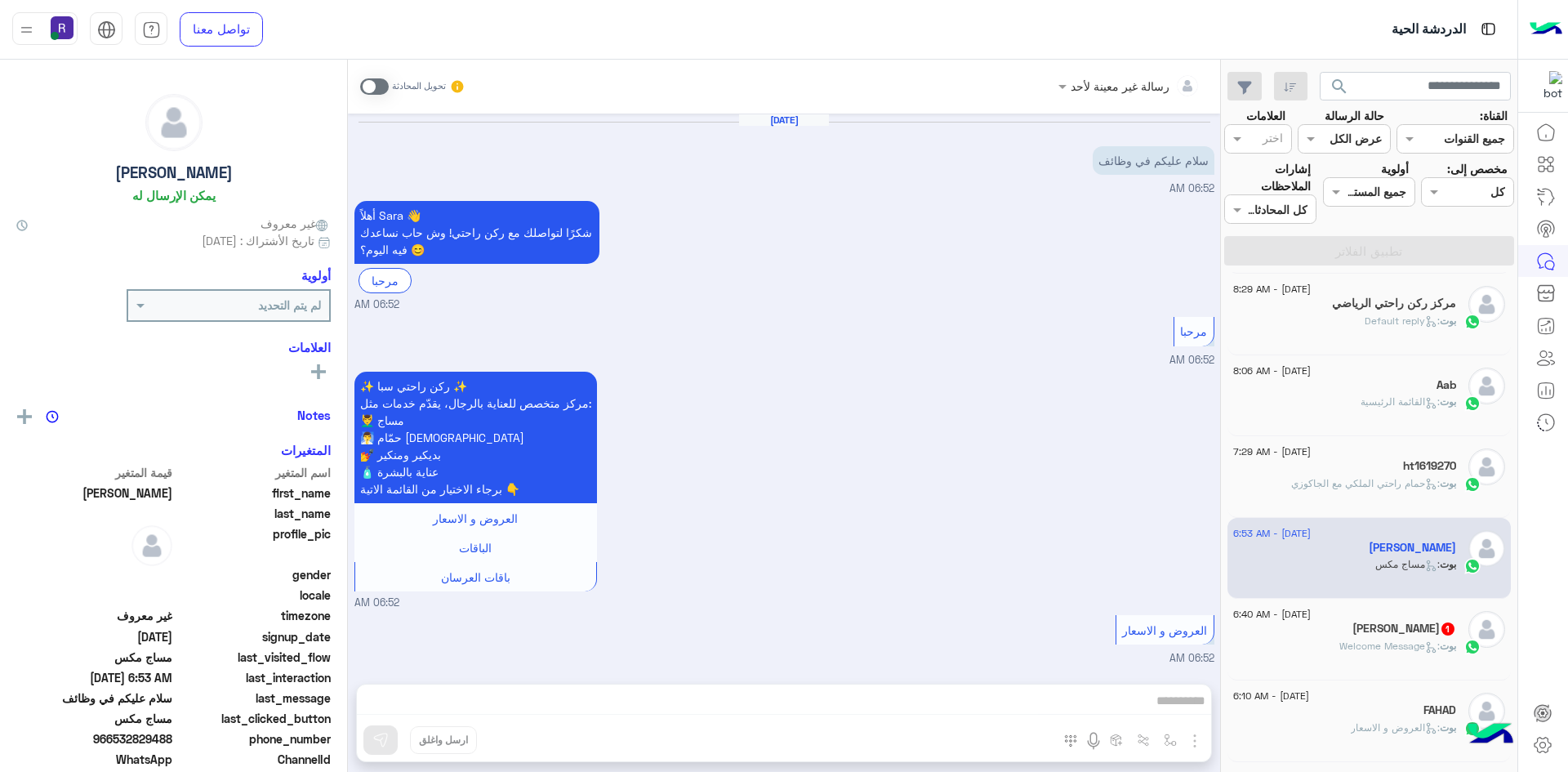
scroll to position [475, 0]
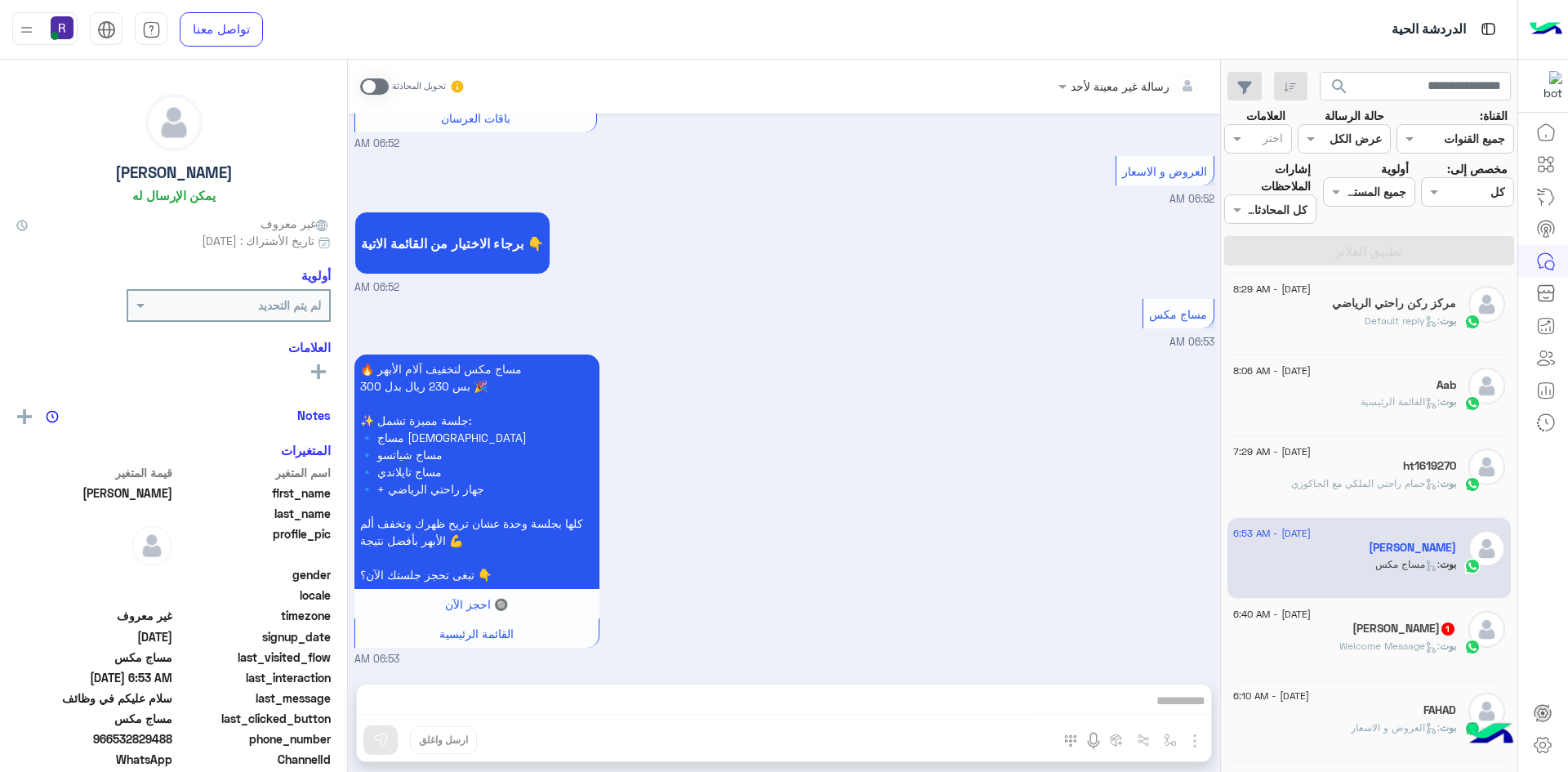
click at [1397, 608] on div "[DATE] - 6:40 AM [PERSON_NAME] 1 بوت : Welcome Message" at bounding box center [1370, 639] width 284 height 81
click at [1398, 614] on div "[DATE] - 6:40 AM" at bounding box center [1343, 616] width 223 height 11
